Goal: Find specific page/section: Find specific page/section

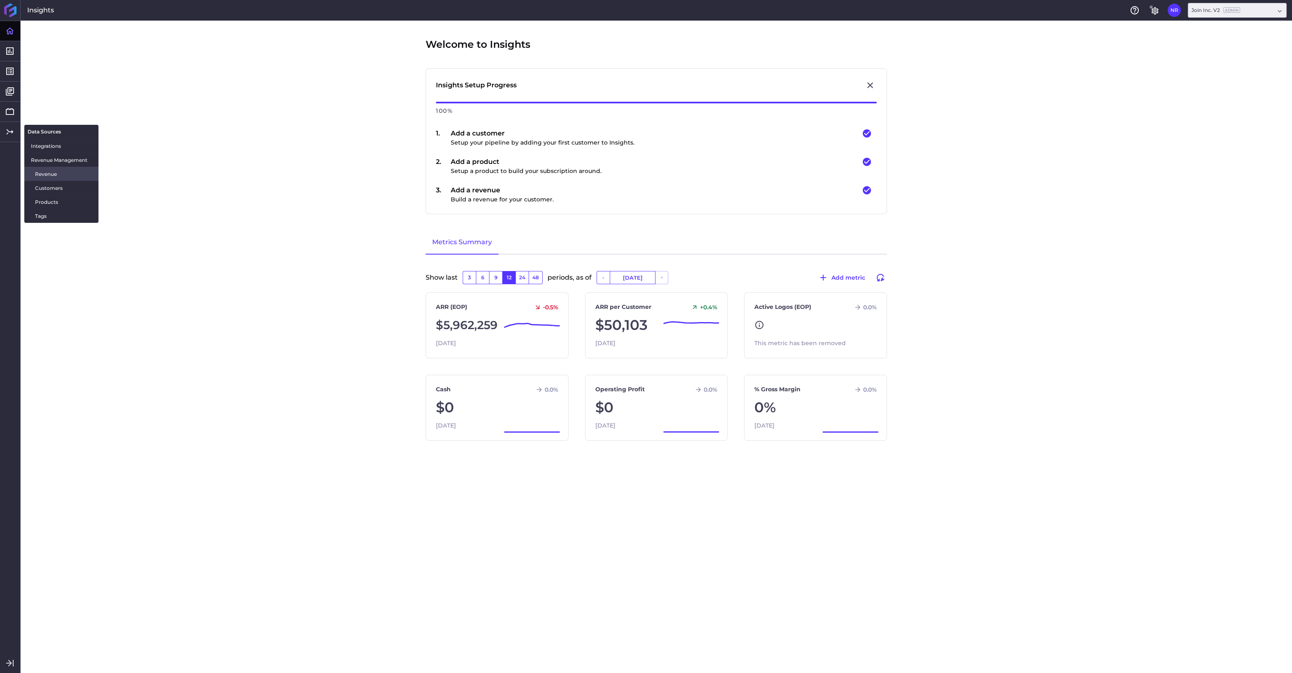
click at [48, 175] on span "Revenue" at bounding box center [63, 174] width 57 height 9
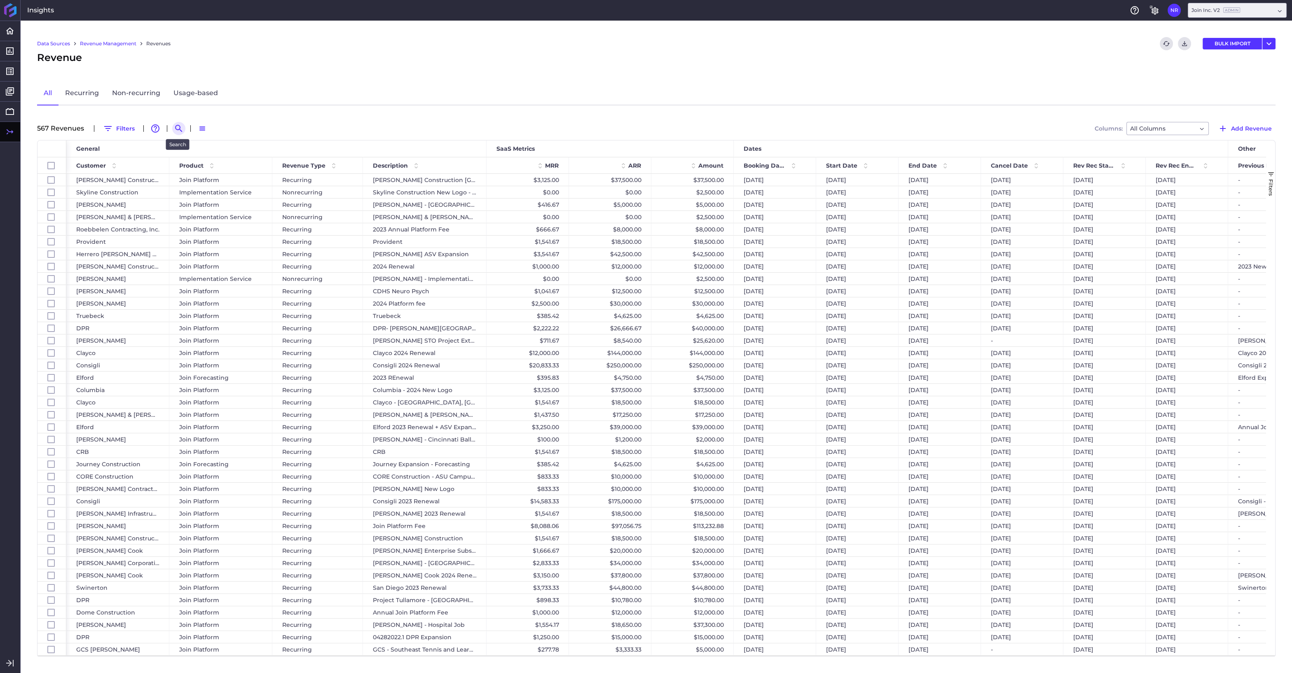
click at [177, 129] on icon "Search by" at bounding box center [179, 129] width 10 height 10
click at [203, 129] on input at bounding box center [219, 128] width 66 height 12
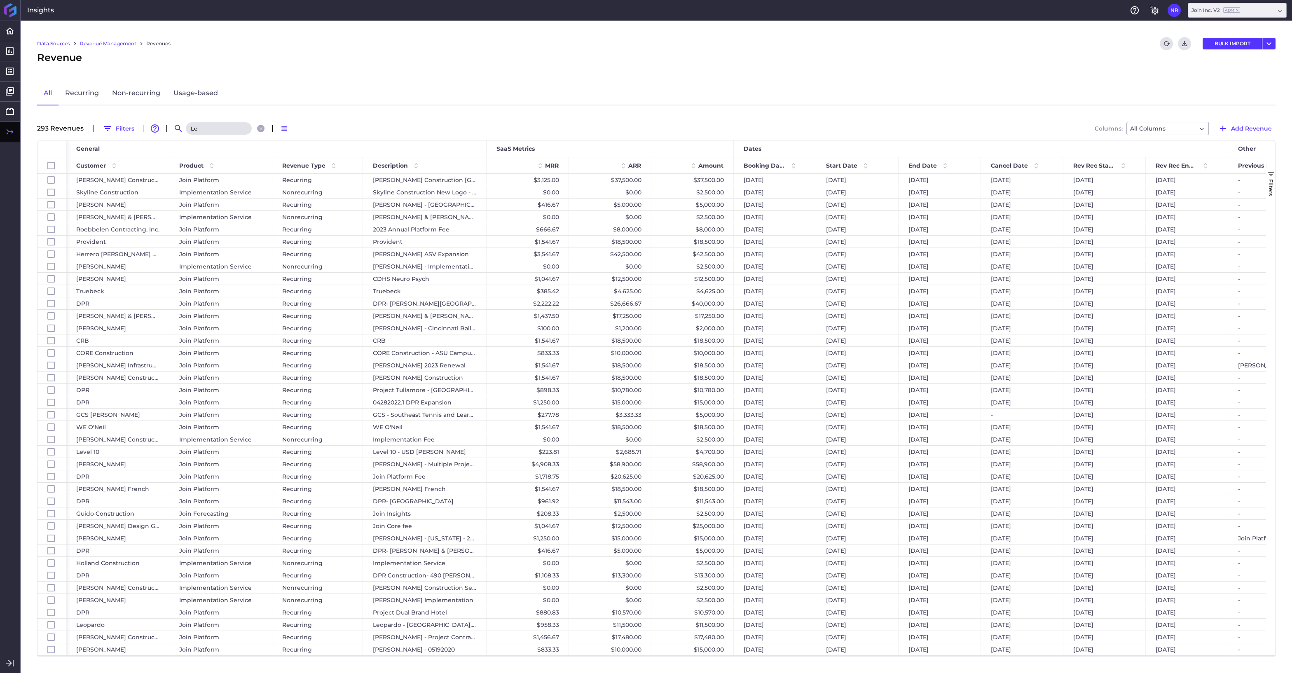
click at [214, 128] on input "Le" at bounding box center [219, 128] width 66 height 12
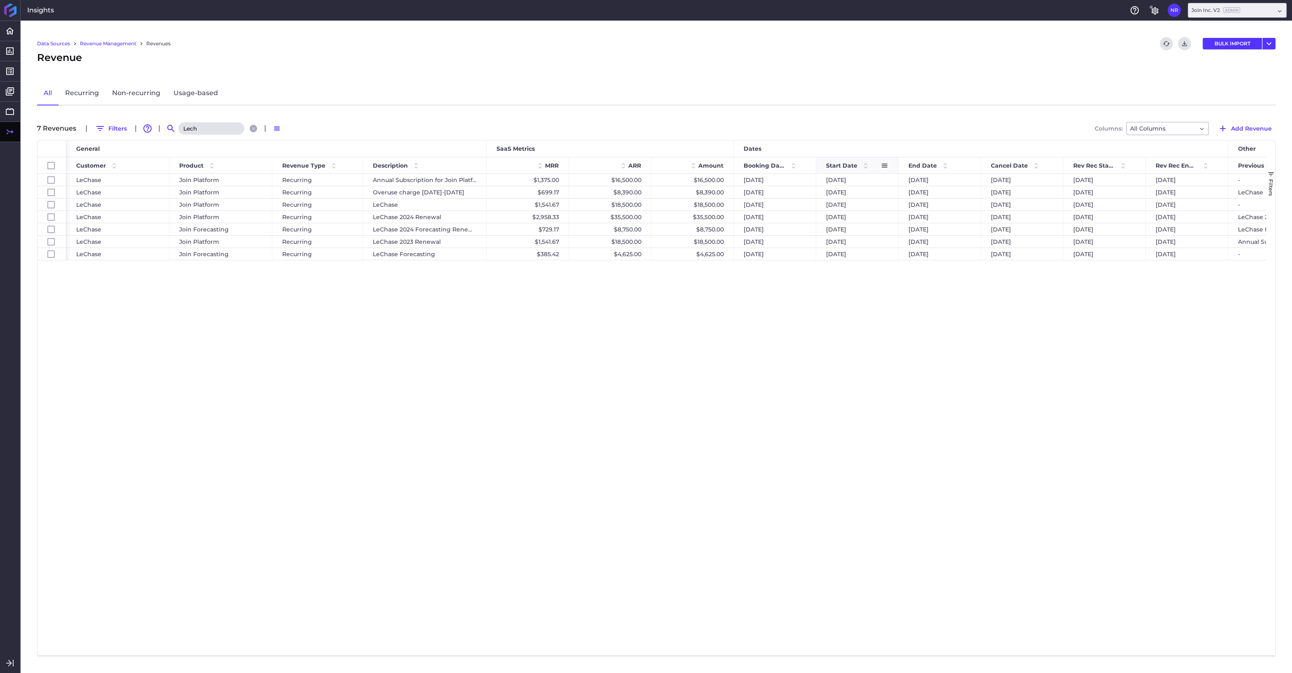
click at [865, 162] on span at bounding box center [866, 166] width 10 height 10
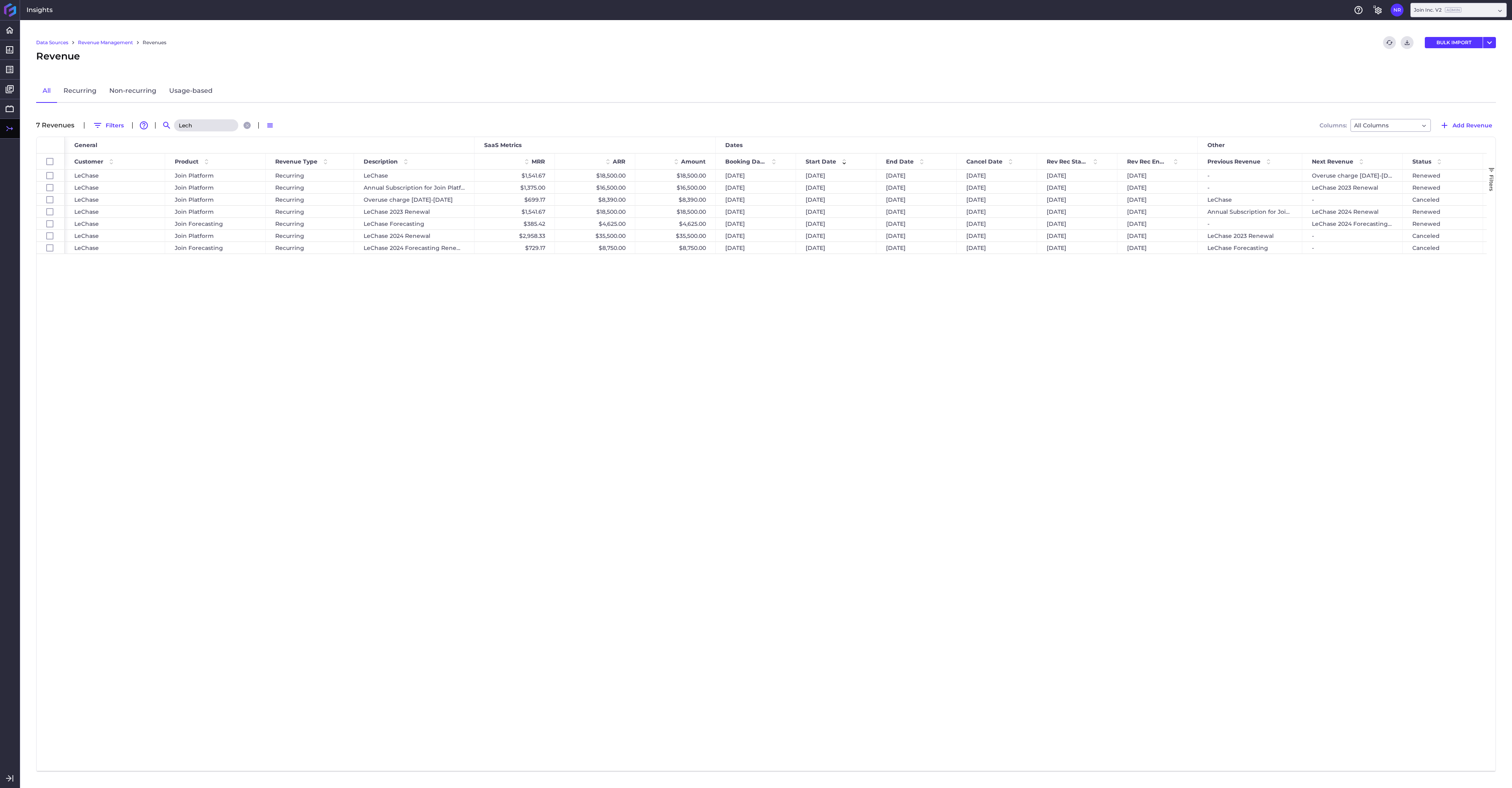
click at [1195, 349] on div "LeChase Join Platform Recurring Annual Subscription for Join Platform Software …" at bounding box center [775, 470] width 1421 height 601
click at [206, 127] on input "Lech" at bounding box center [206, 125] width 64 height 12
drag, startPoint x: 204, startPoint y: 126, endPoint x: 174, endPoint y: 126, distance: 30.0
click at [174, 126] on input "Lech" at bounding box center [206, 125] width 64 height 12
click at [194, 128] on input "[PERSON_NAME]" at bounding box center [206, 125] width 64 height 12
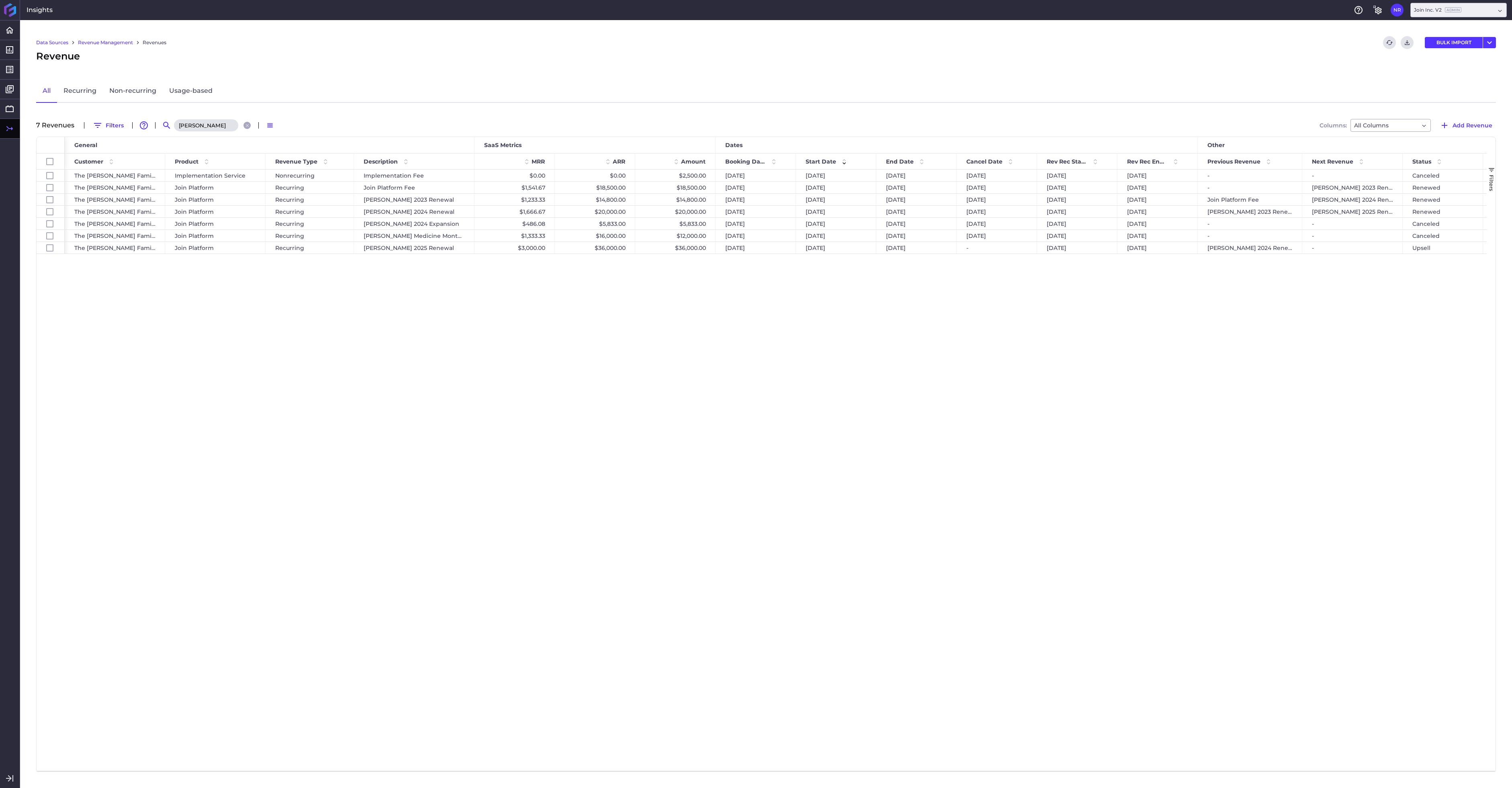
drag, startPoint x: 192, startPoint y: 125, endPoint x: 148, endPoint y: 121, distance: 44.2
click at [174, 121] on input "[PERSON_NAME]" at bounding box center [206, 125] width 64 height 12
type input "Lechas"
click at [207, 125] on input "Lechas" at bounding box center [206, 125] width 64 height 12
drag, startPoint x: 207, startPoint y: 125, endPoint x: 150, endPoint y: 125, distance: 57.0
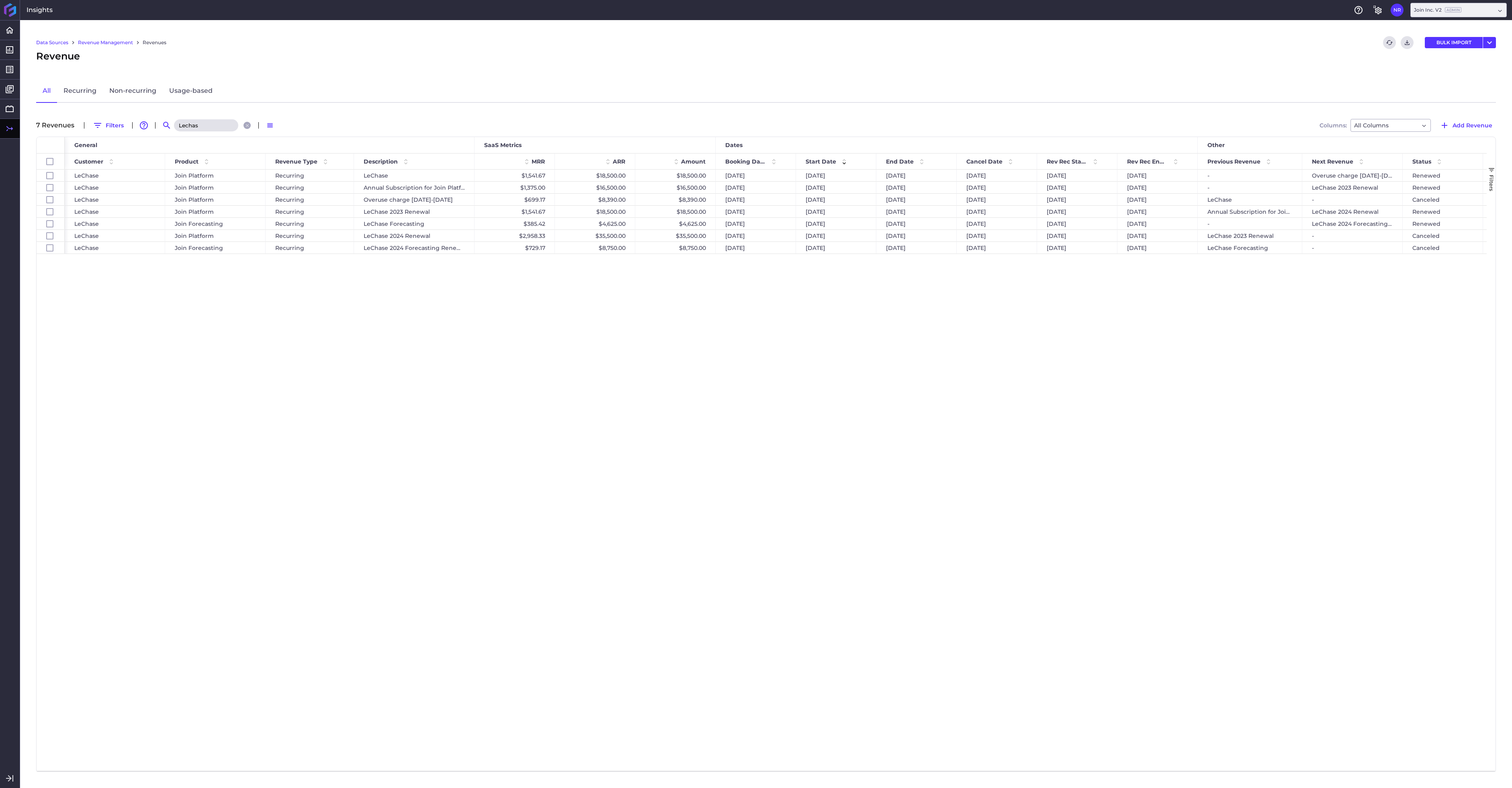
click at [174, 125] on input "Lechas" at bounding box center [206, 125] width 64 height 12
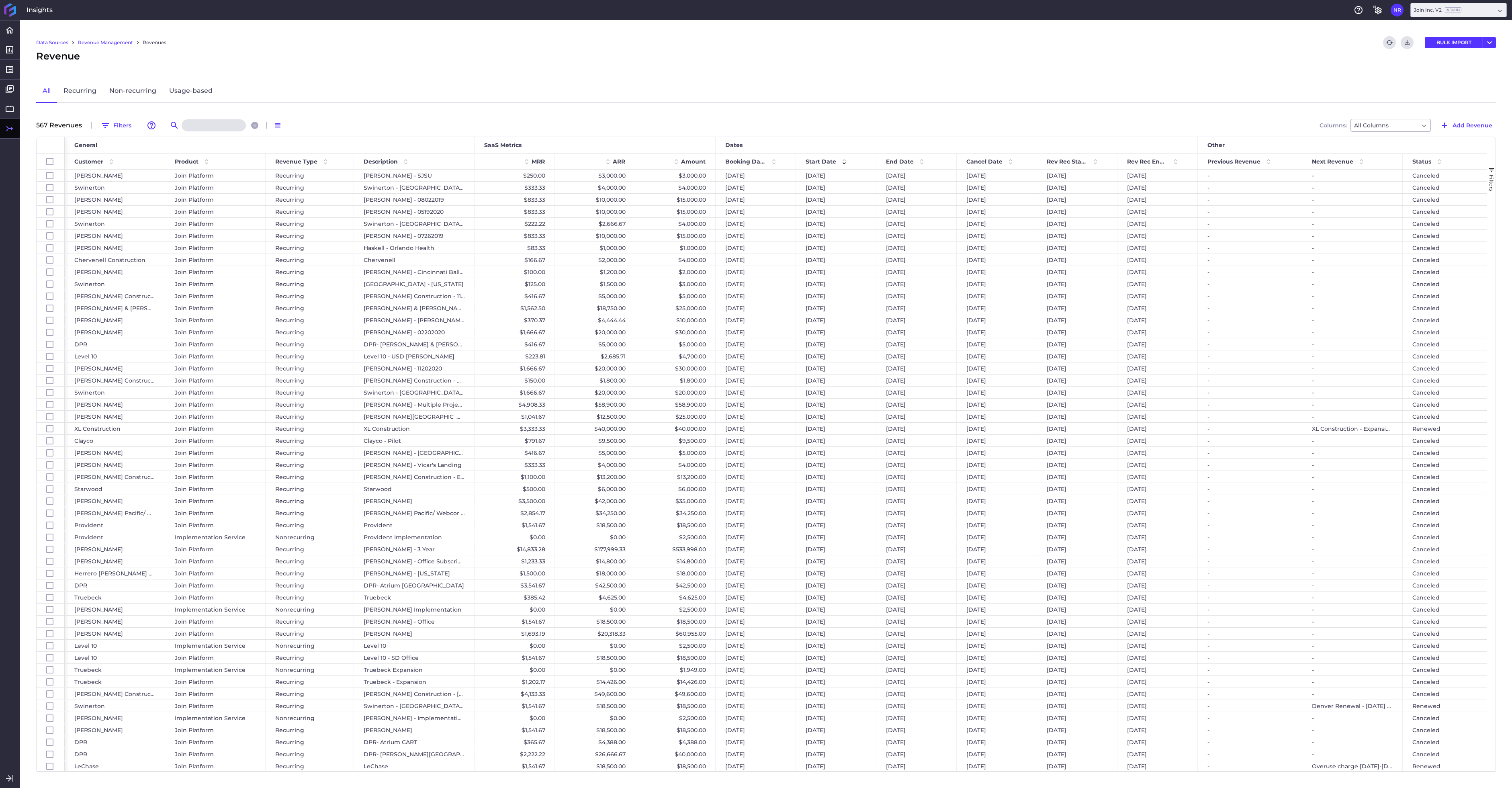
click at [213, 125] on input at bounding box center [213, 125] width 64 height 12
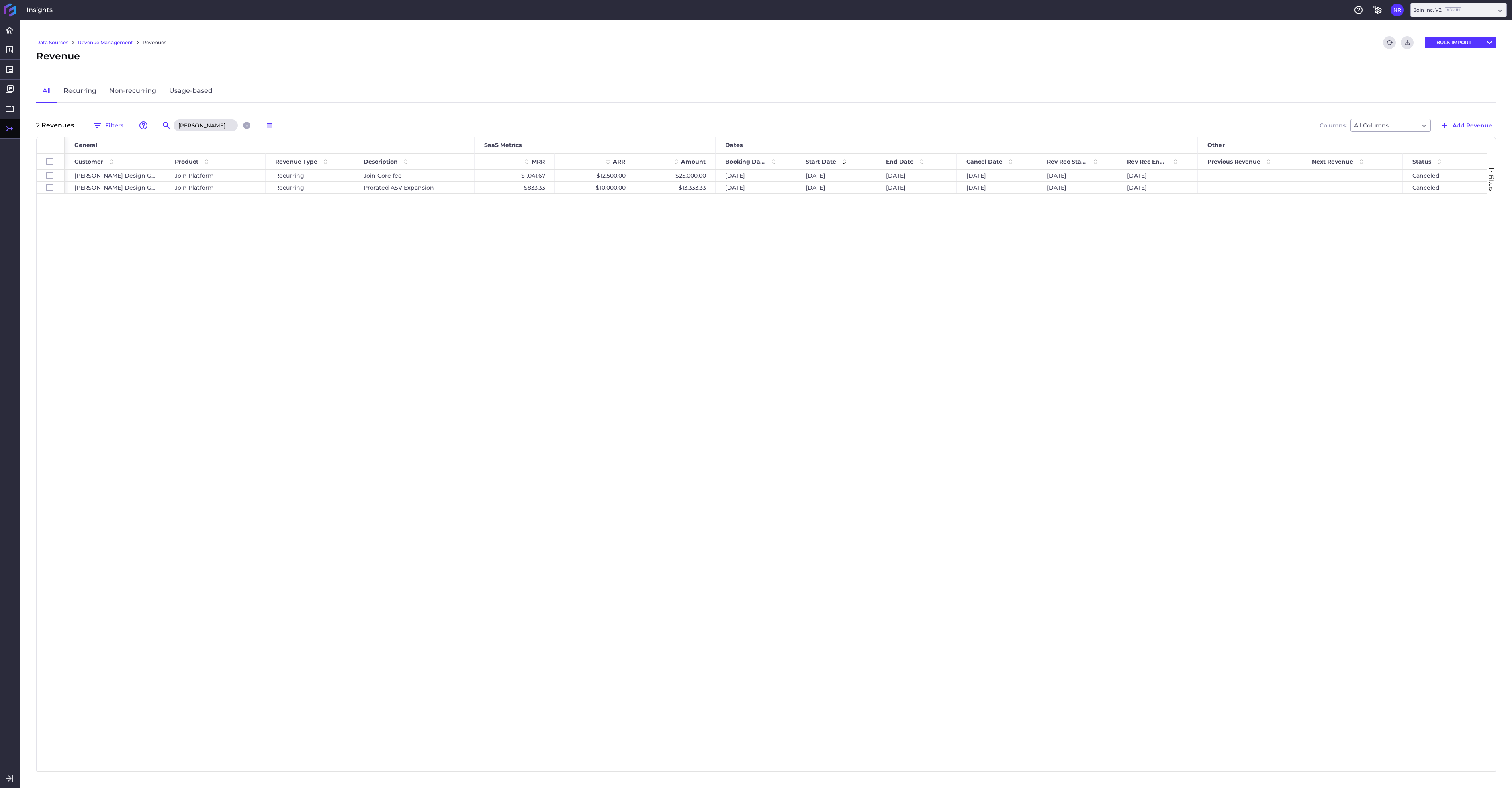
click at [204, 128] on input "[PERSON_NAME]" at bounding box center [206, 125] width 64 height 12
drag, startPoint x: 196, startPoint y: 126, endPoint x: 167, endPoint y: 126, distance: 29.0
click at [174, 126] on input "[PERSON_NAME]" at bounding box center [206, 125] width 64 height 12
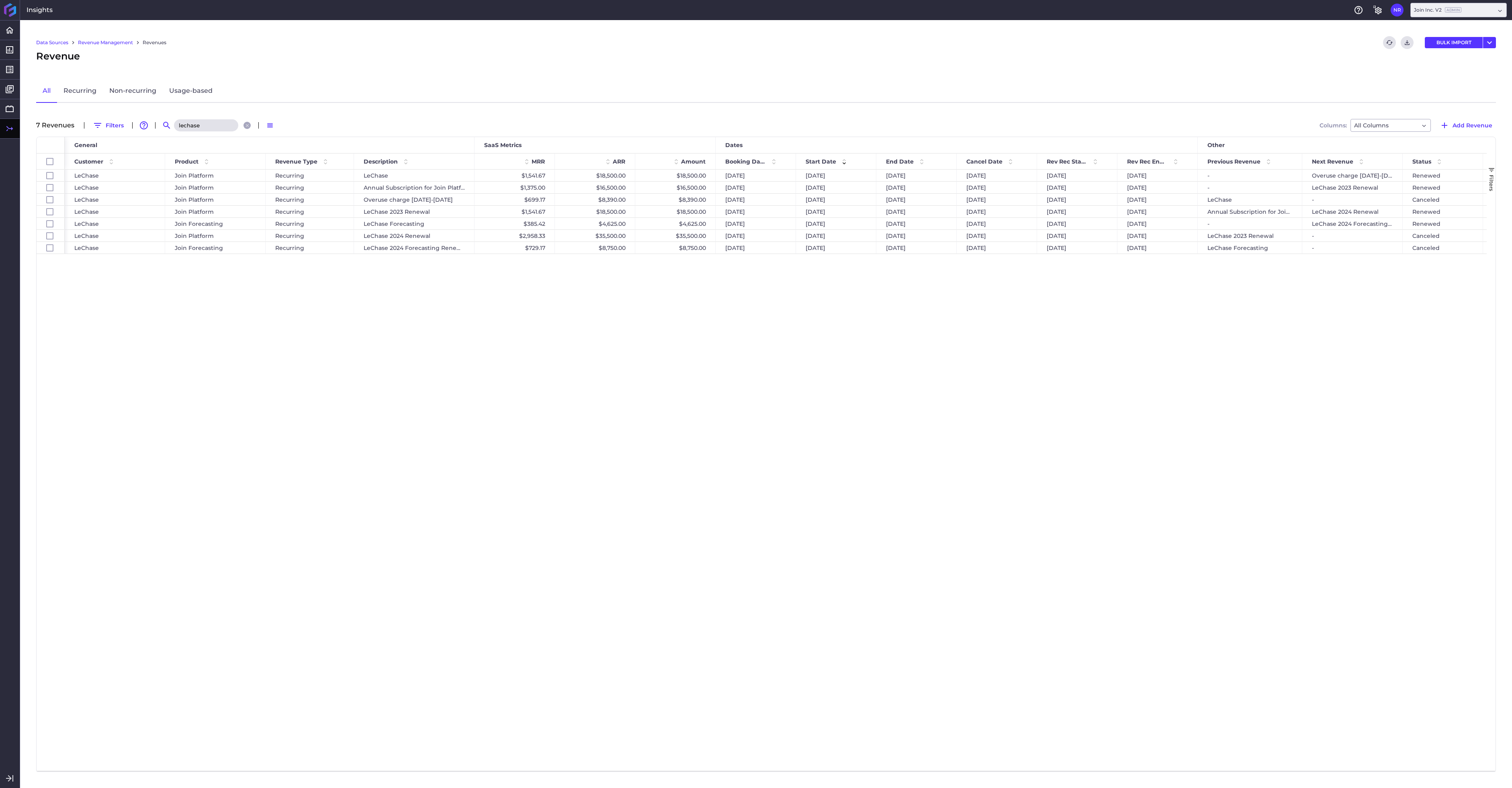
type input "lechase"
